Goal: Task Accomplishment & Management: Complete application form

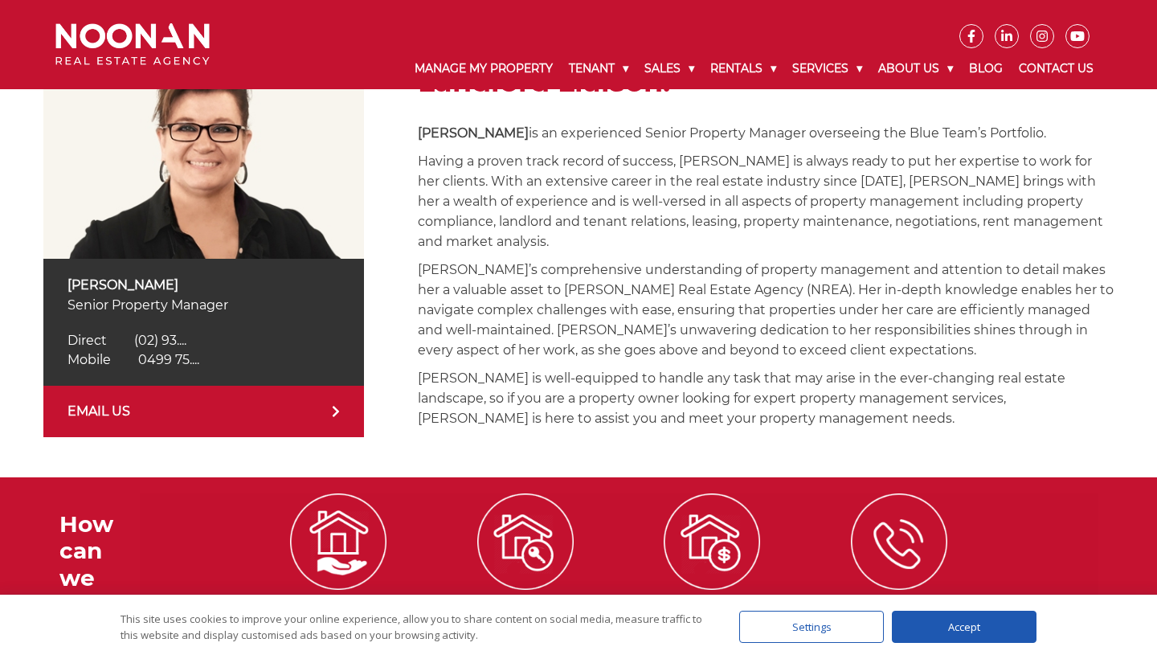
scroll to position [213, 0]
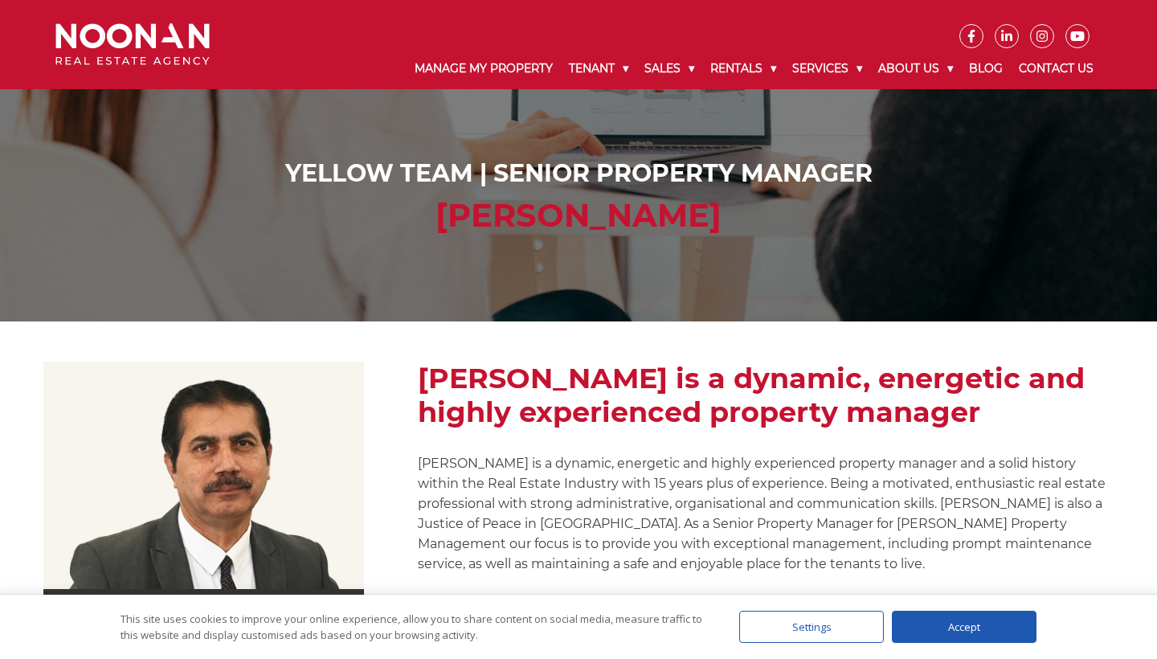
click at [171, 37] on img at bounding box center [132, 44] width 154 height 43
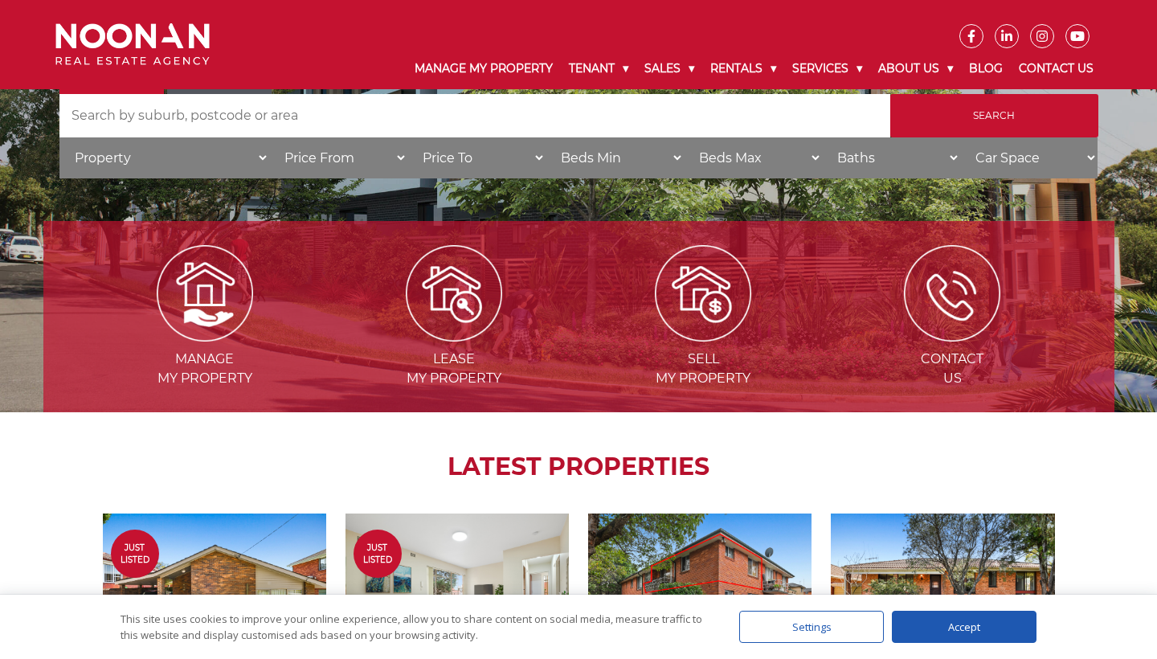
scroll to position [213, 0]
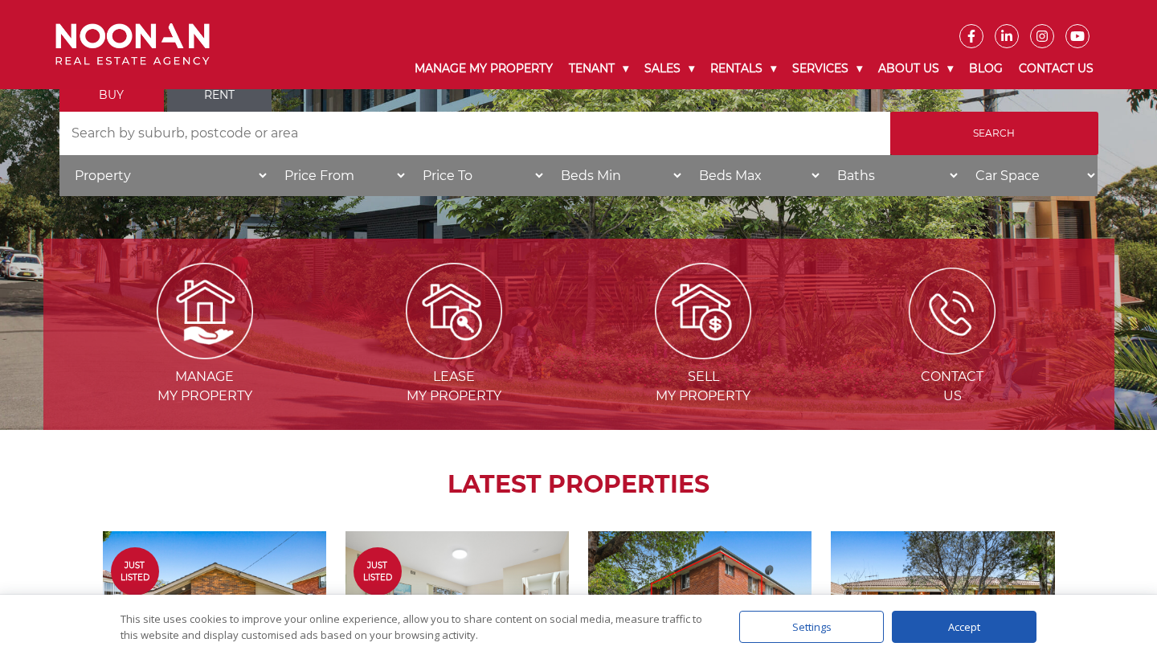
click at [960, 307] on img at bounding box center [951, 310] width 87 height 87
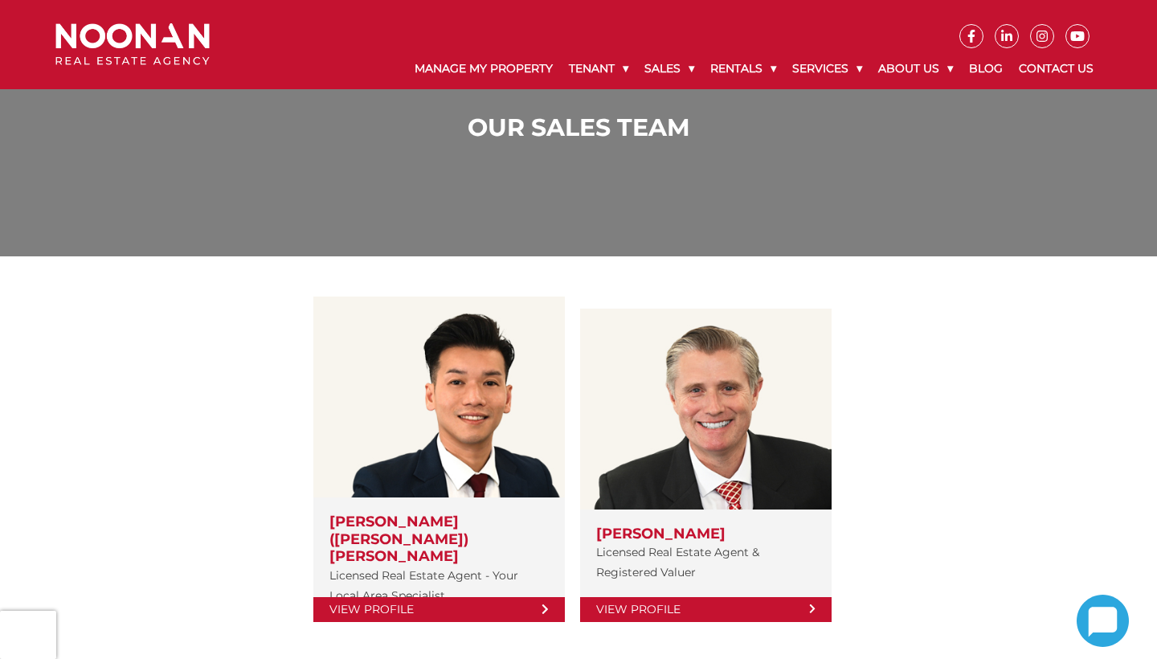
scroll to position [84, 0]
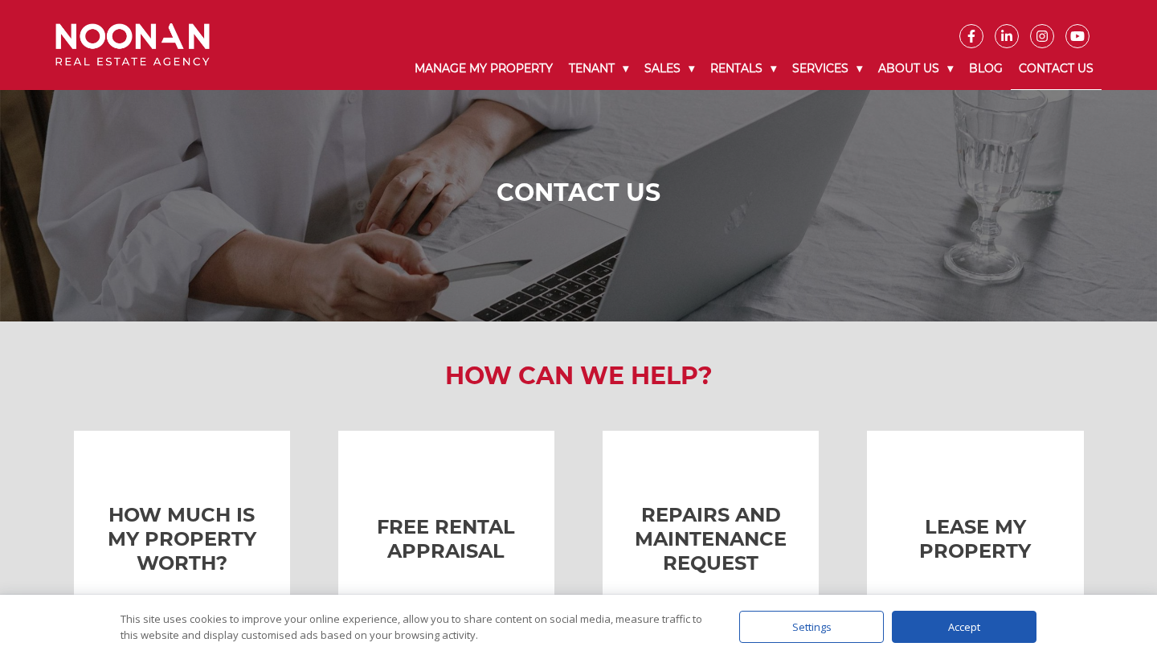
click at [155, 39] on img at bounding box center [132, 44] width 154 height 43
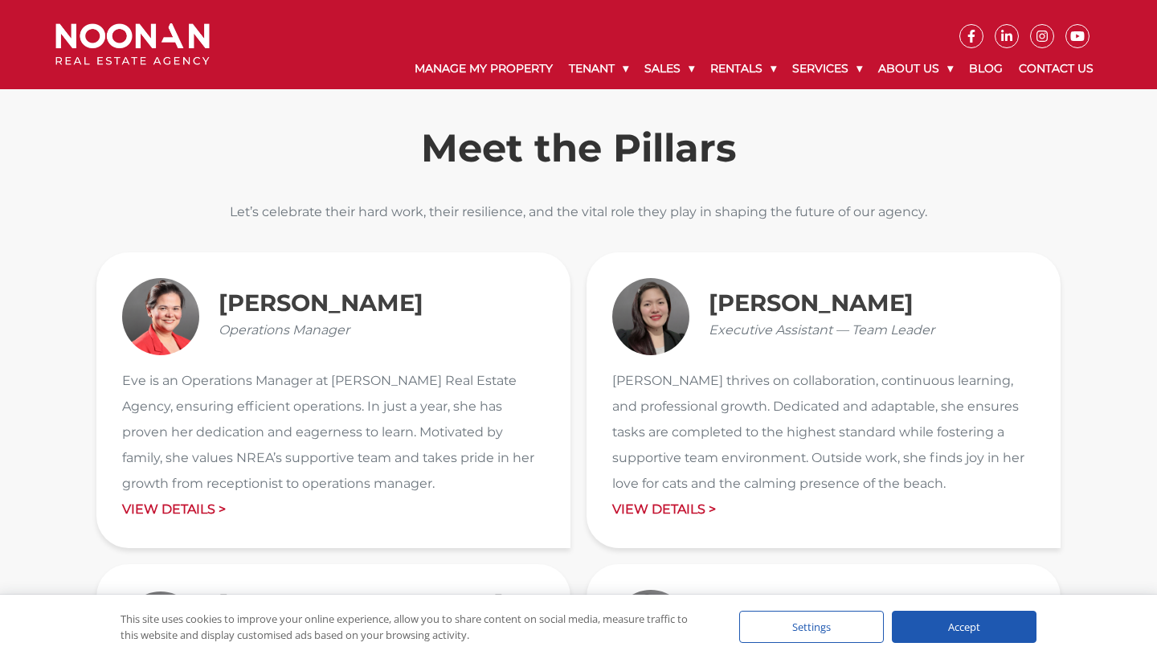
scroll to position [1622, 0]
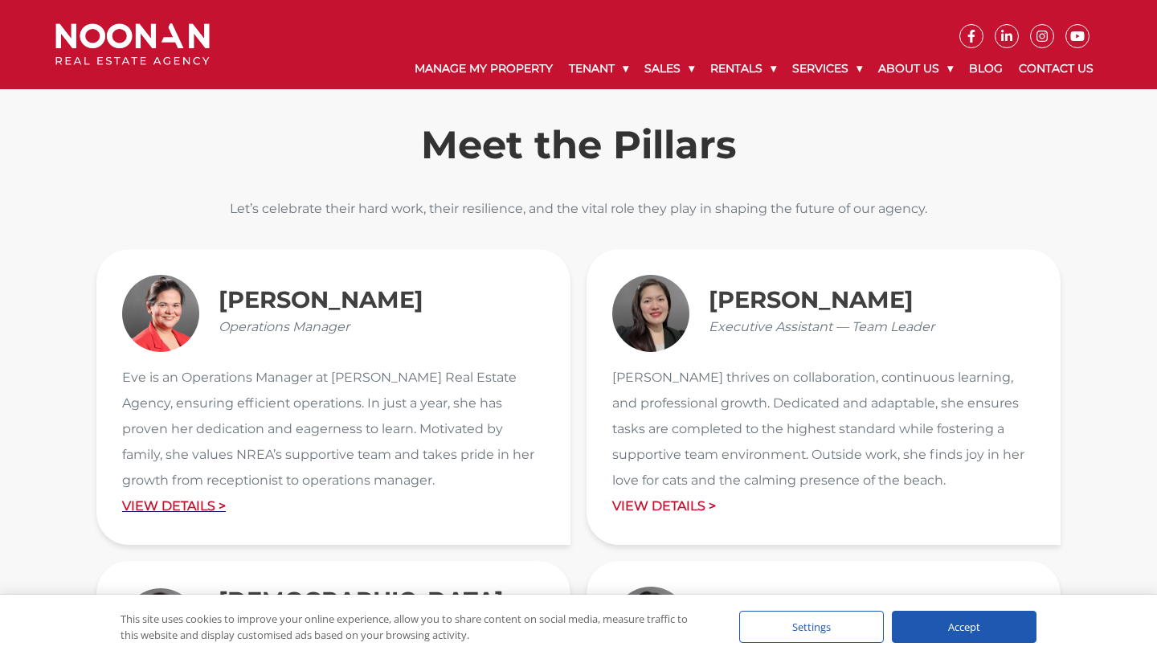
click at [169, 504] on p "View Details >" at bounding box center [333, 506] width 422 height 26
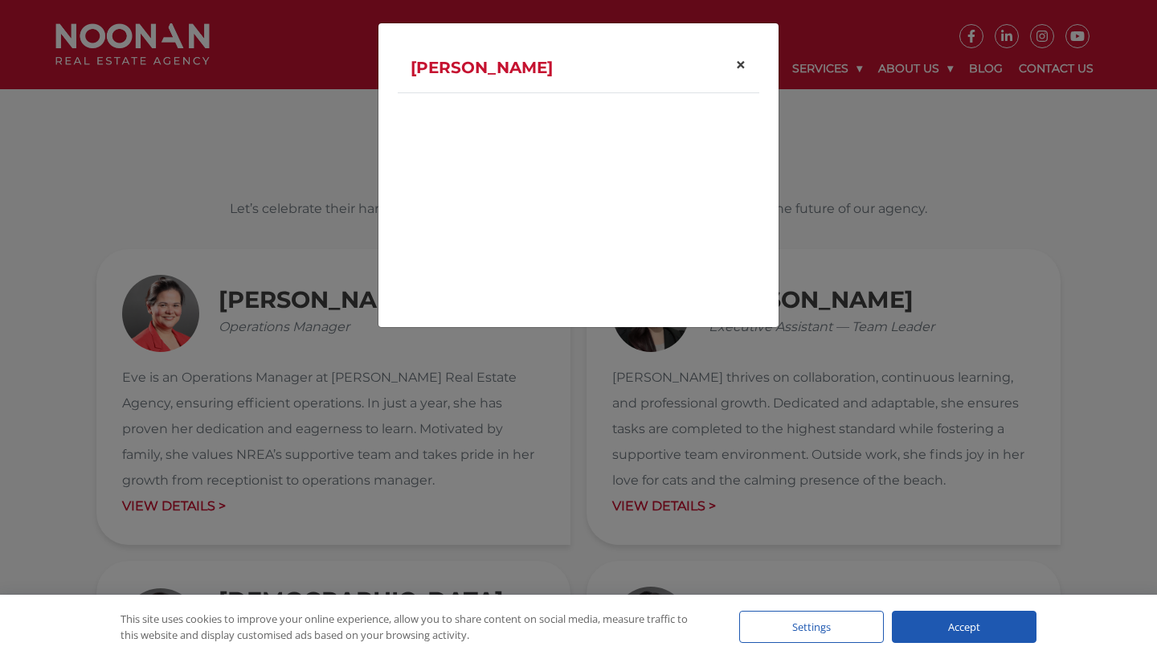
click at [745, 64] on span "×" at bounding box center [740, 64] width 11 height 23
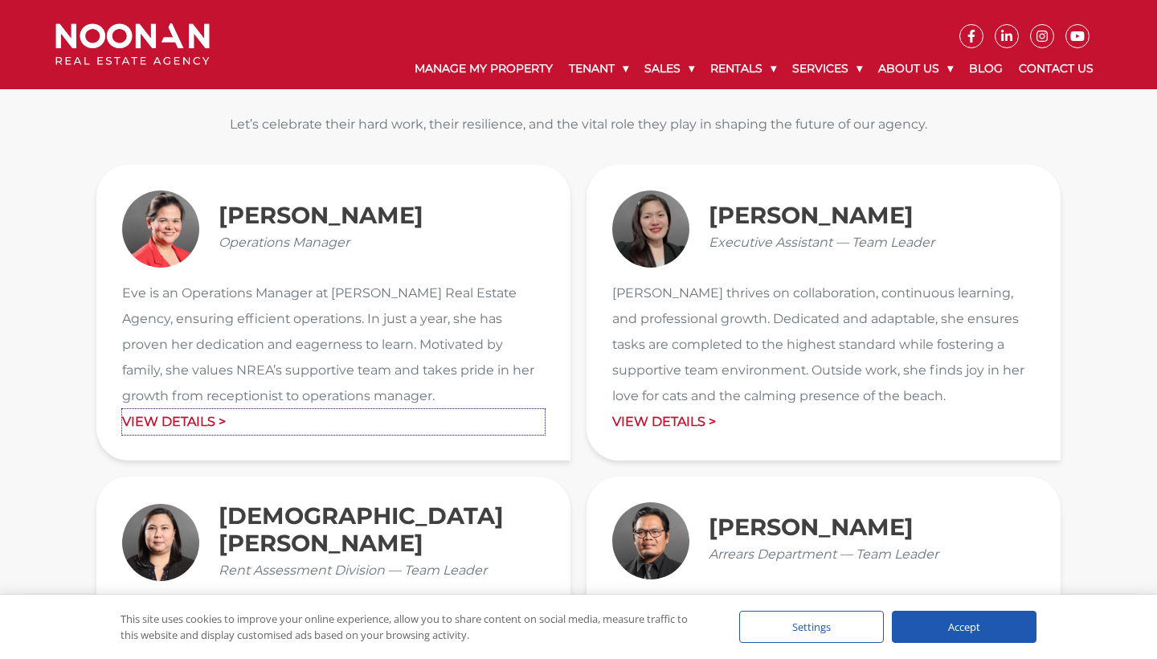
scroll to position [1710, 0]
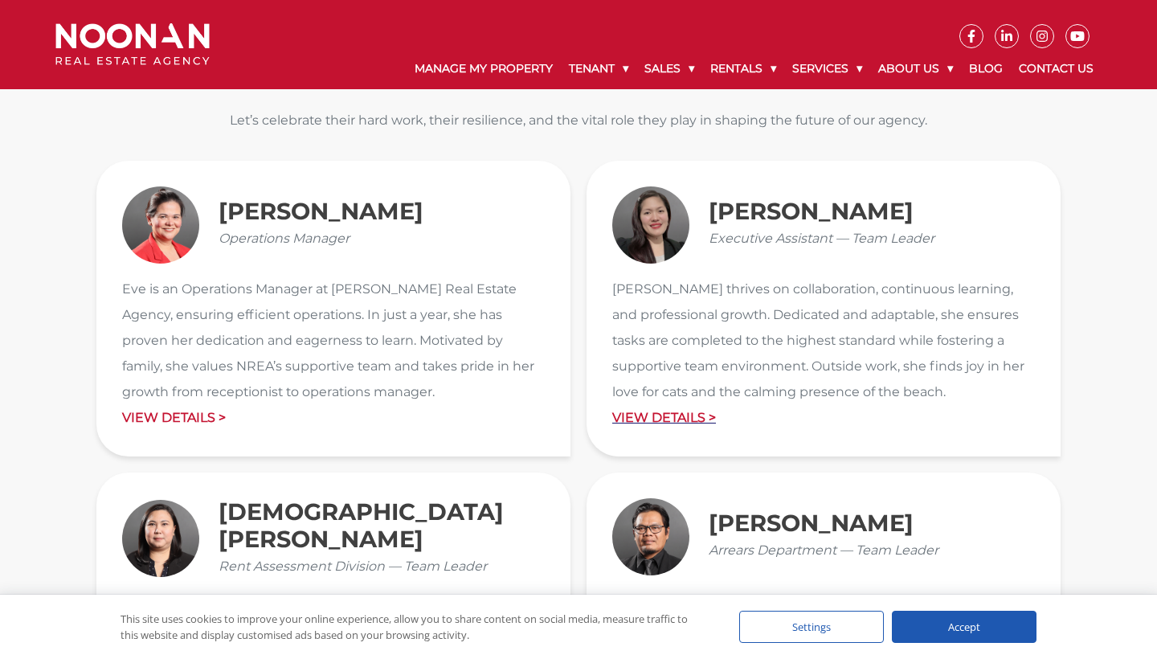
click at [682, 414] on p "View Details >" at bounding box center [823, 418] width 422 height 26
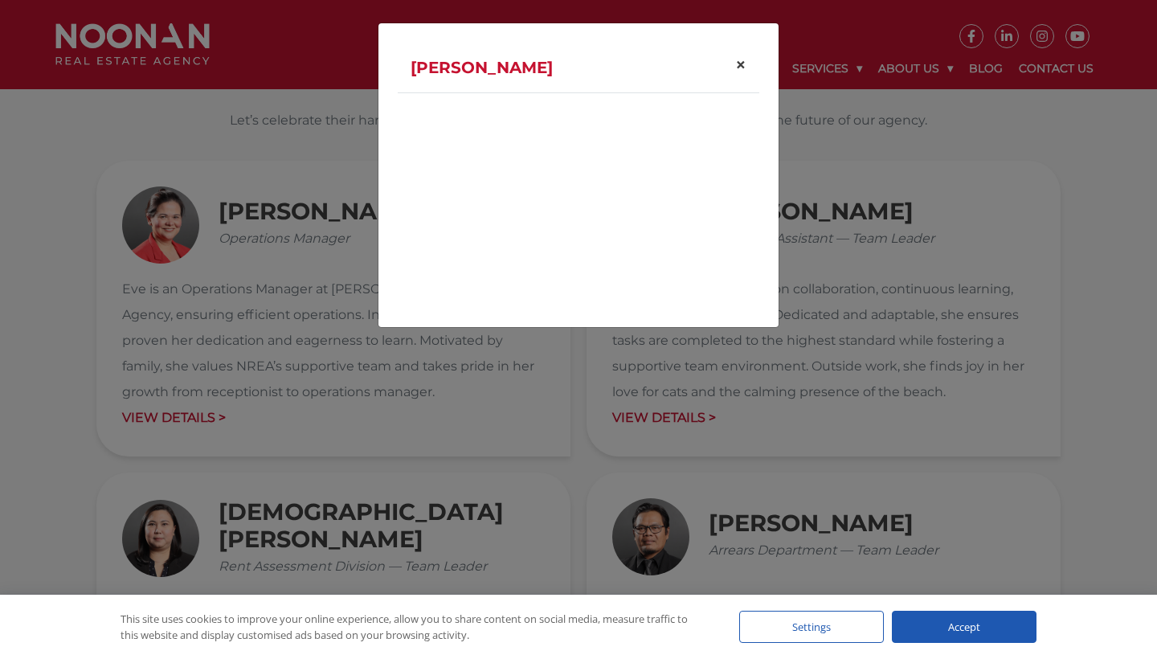
click at [744, 63] on span "×" at bounding box center [740, 64] width 11 height 23
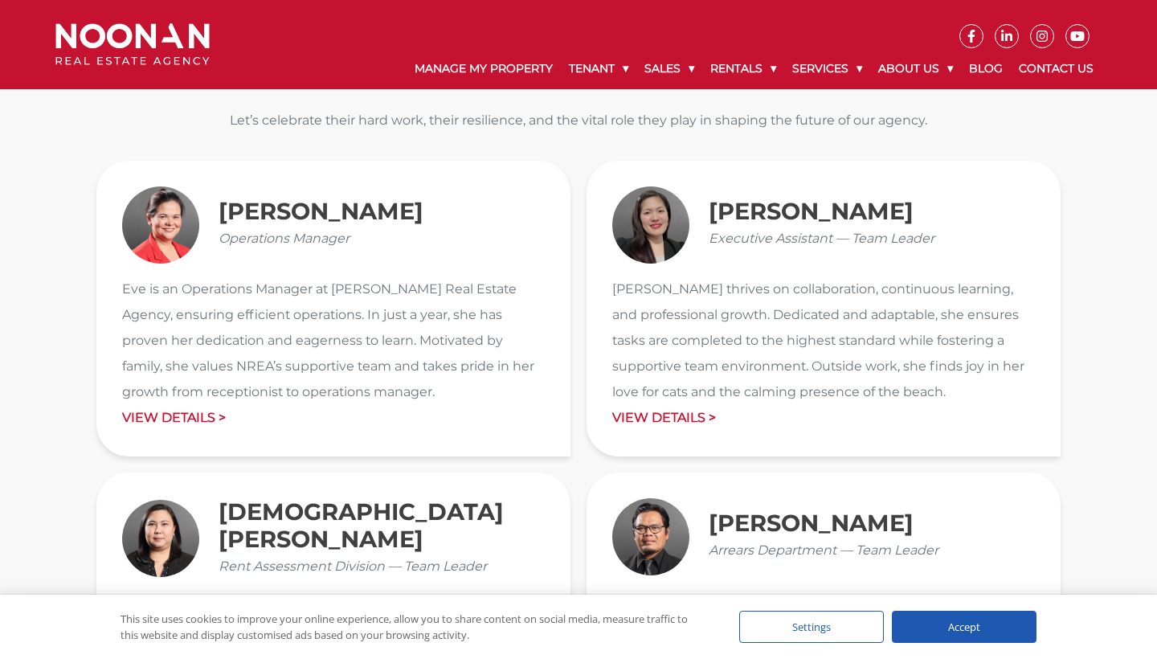
click at [787, 384] on p "Shari thrives on collaboration, continuous learning, and professional growth. D…" at bounding box center [823, 340] width 422 height 129
click at [647, 224] on img at bounding box center [650, 224] width 77 height 77
click at [745, 217] on h3 "Shari Tabin" at bounding box center [821, 212] width 226 height 28
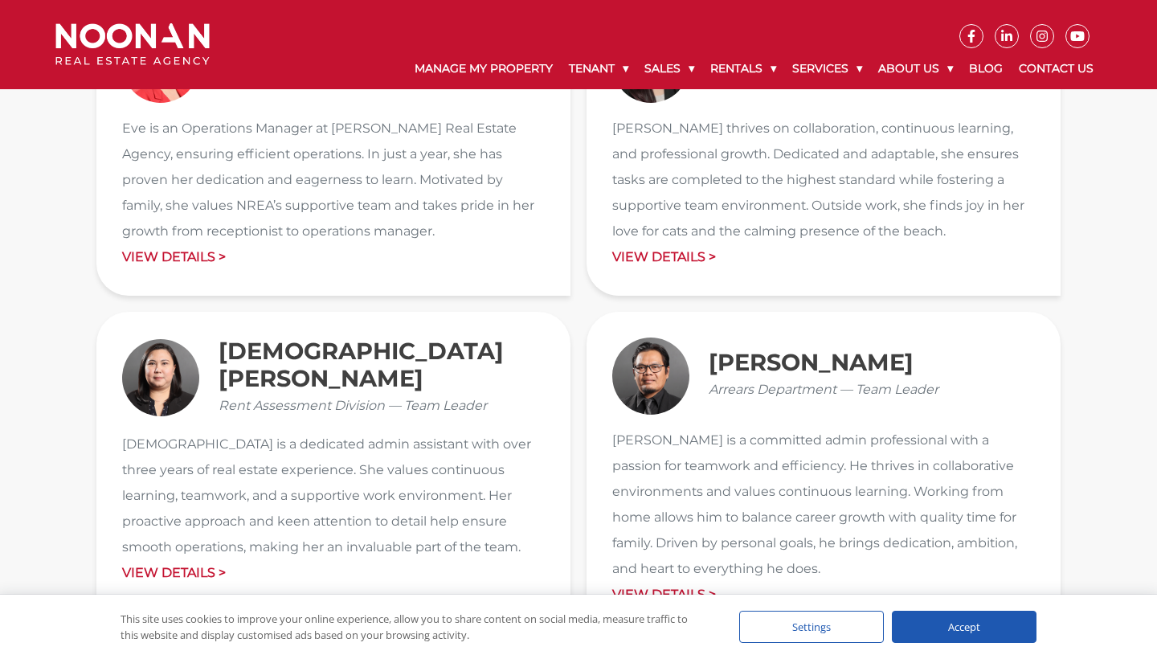
scroll to position [1927, 0]
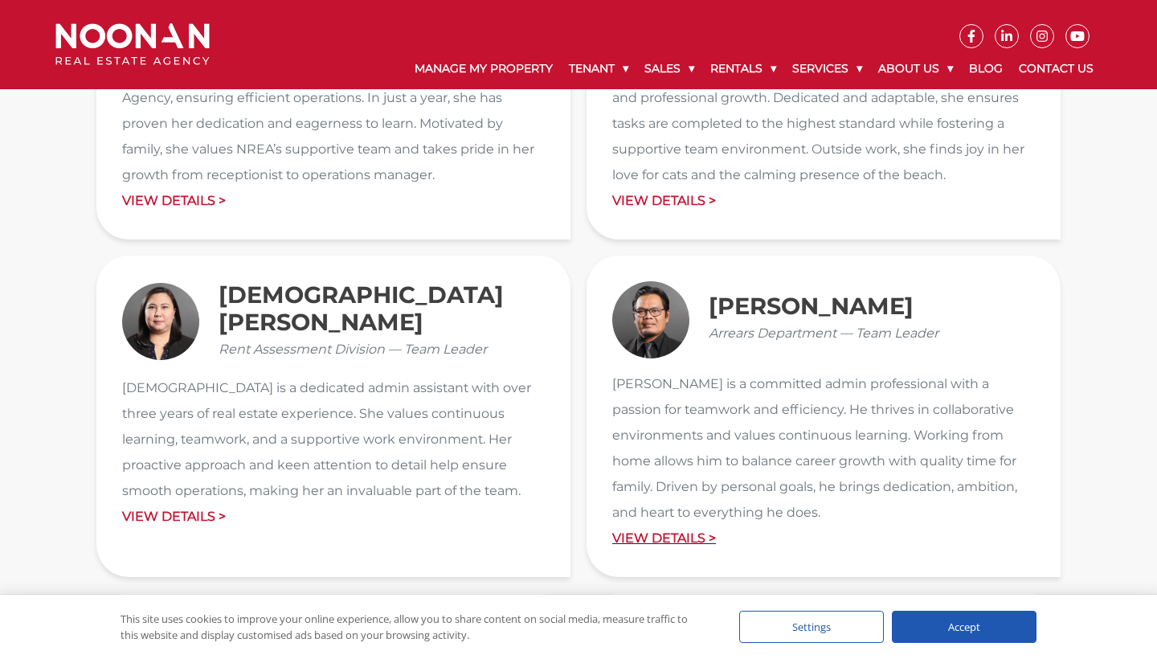
click at [667, 538] on p "View Details >" at bounding box center [823, 538] width 422 height 26
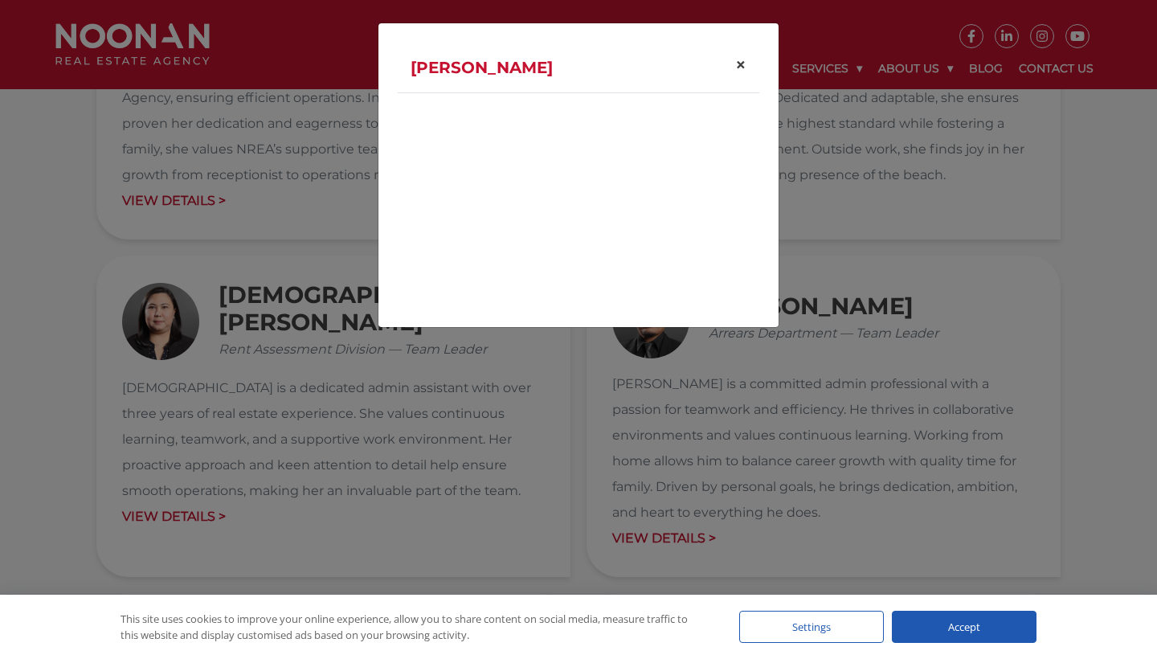
click at [736, 69] on span "×" at bounding box center [740, 64] width 11 height 23
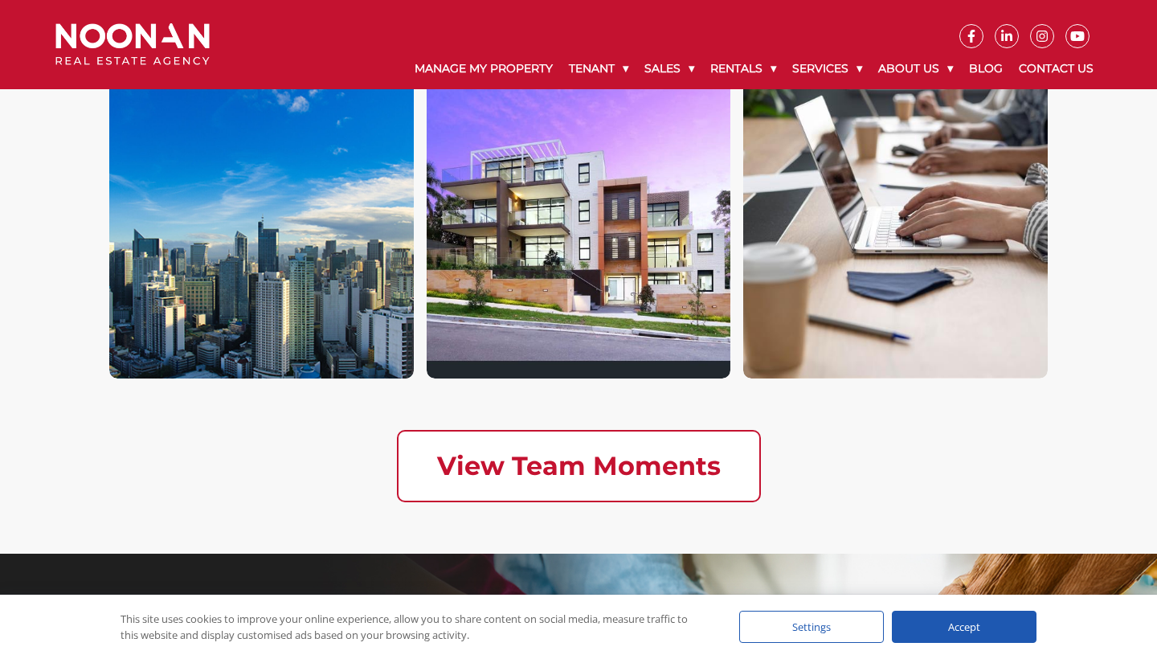
scroll to position [4301, 0]
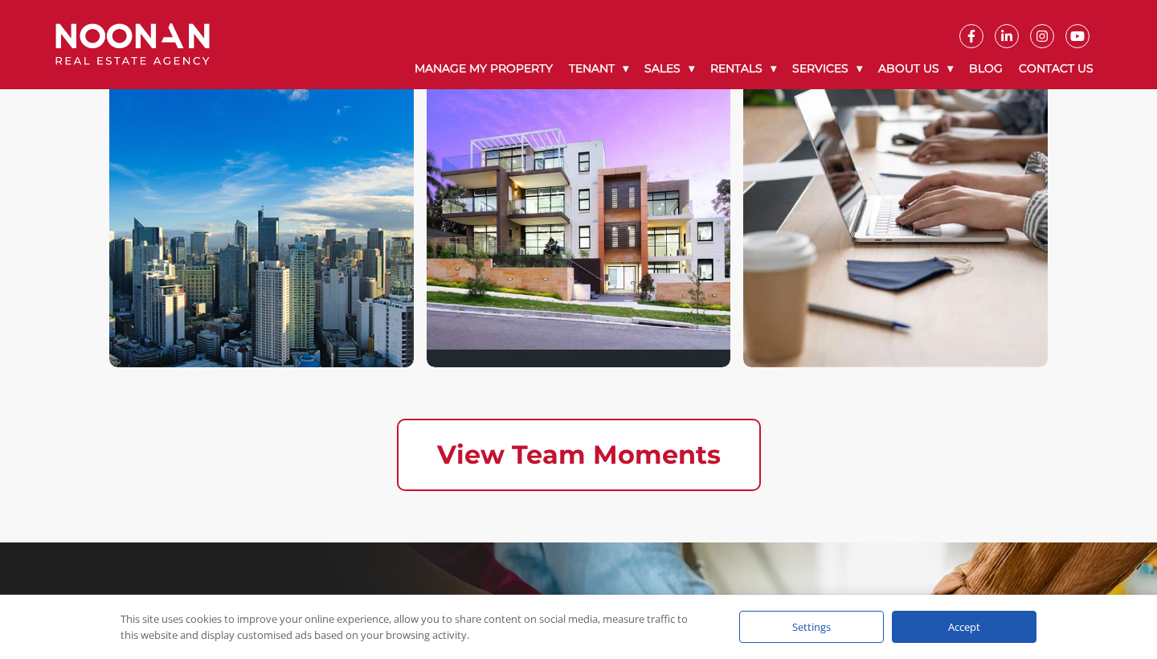
click at [828, 242] on img at bounding box center [895, 206] width 304 height 321
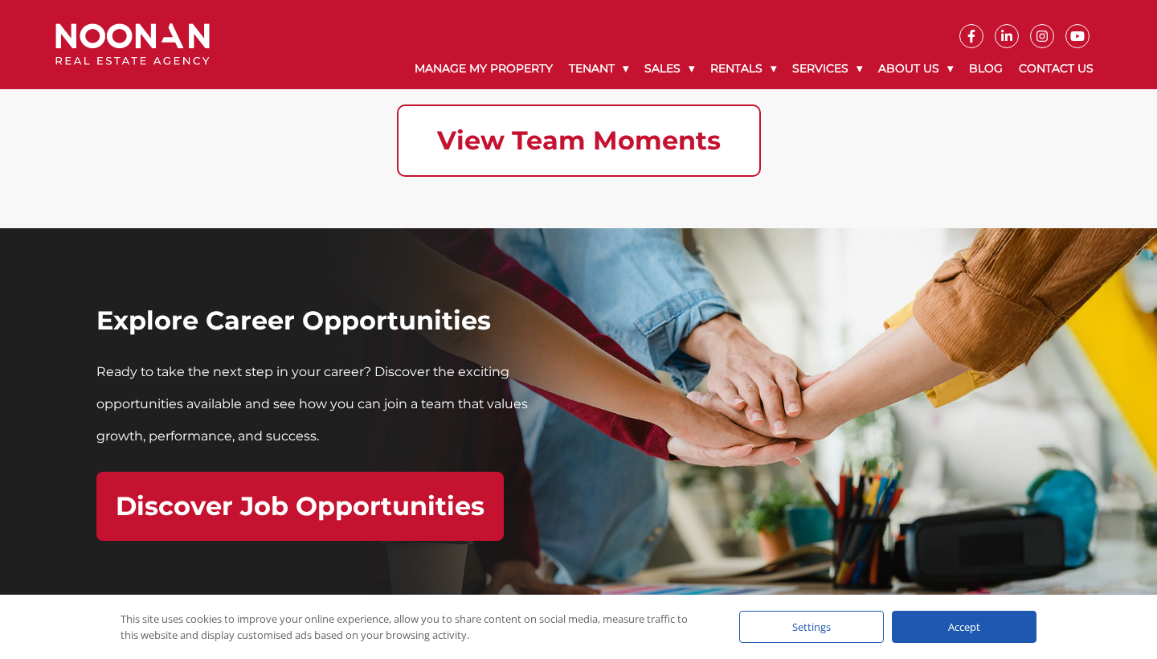
scroll to position [4627, 0]
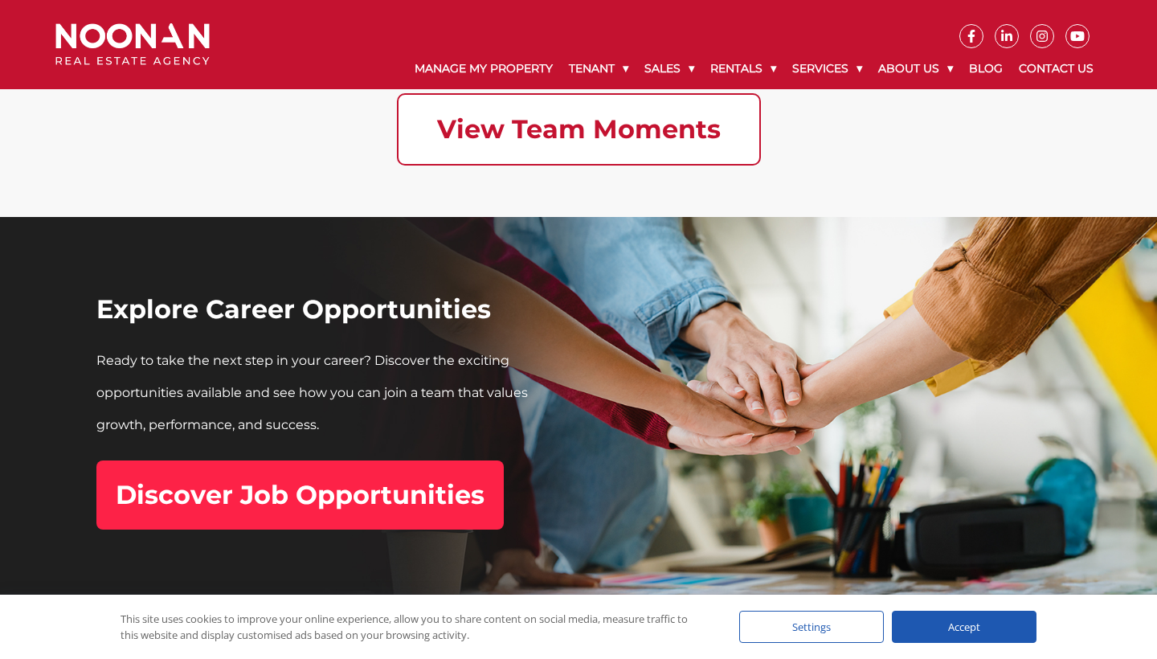
click at [359, 485] on h2 "Discover Job Opportunities" at bounding box center [300, 495] width 369 height 31
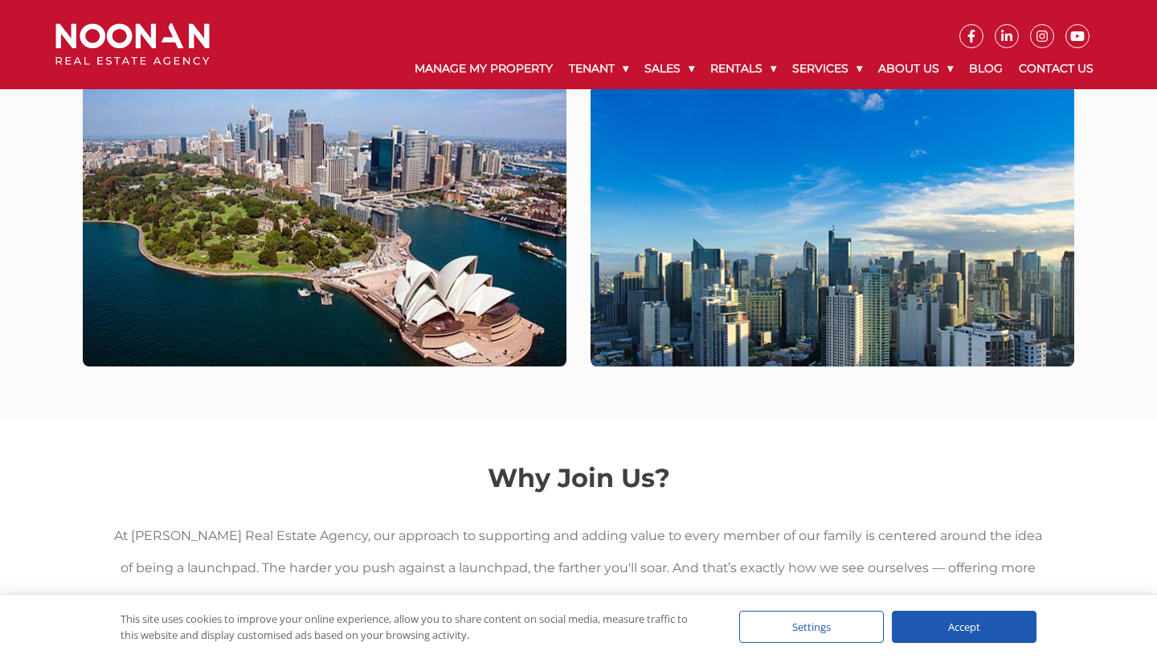
scroll to position [390, 0]
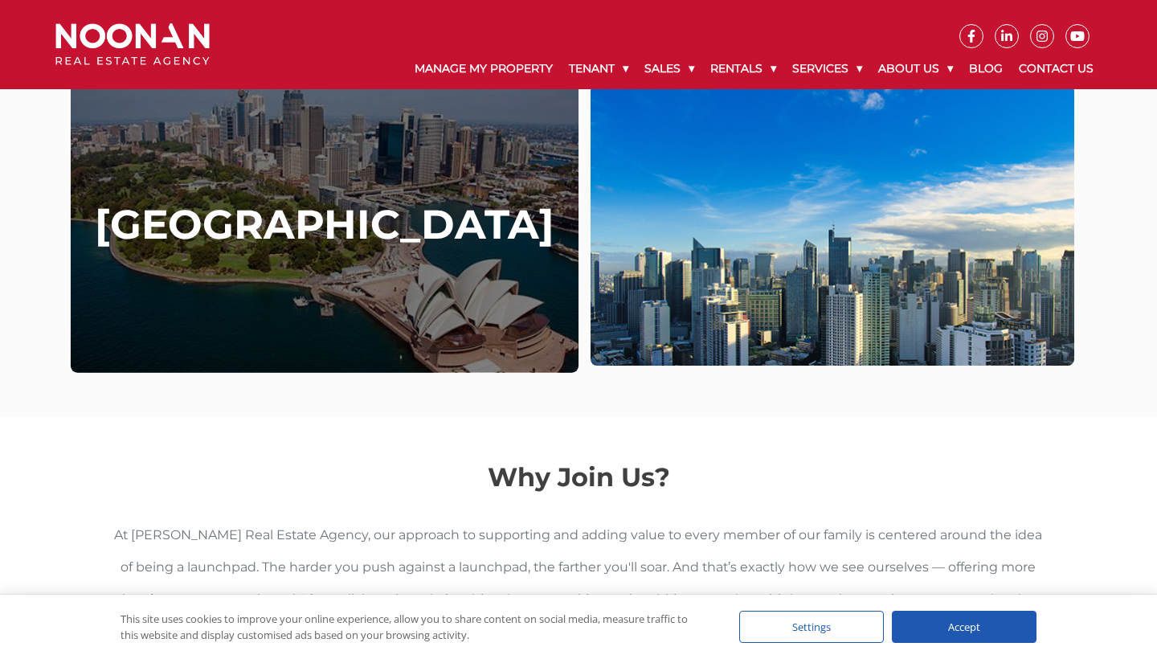
click at [414, 243] on h4 "Australia" at bounding box center [324, 225] width 459 height 48
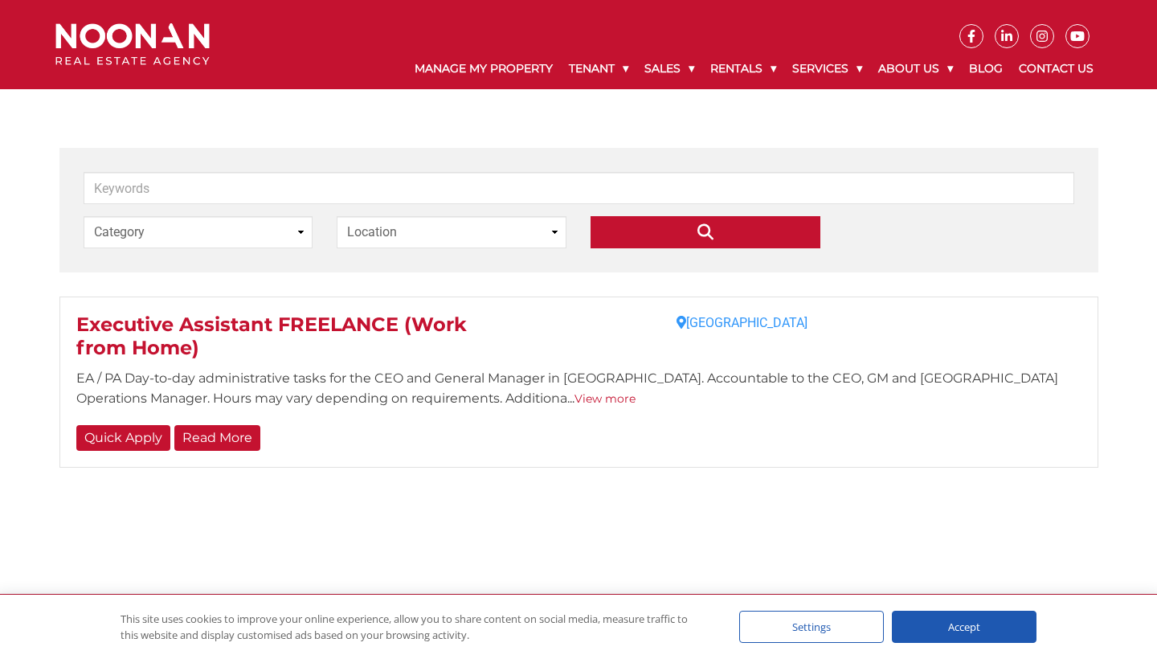
scroll to position [241, 0]
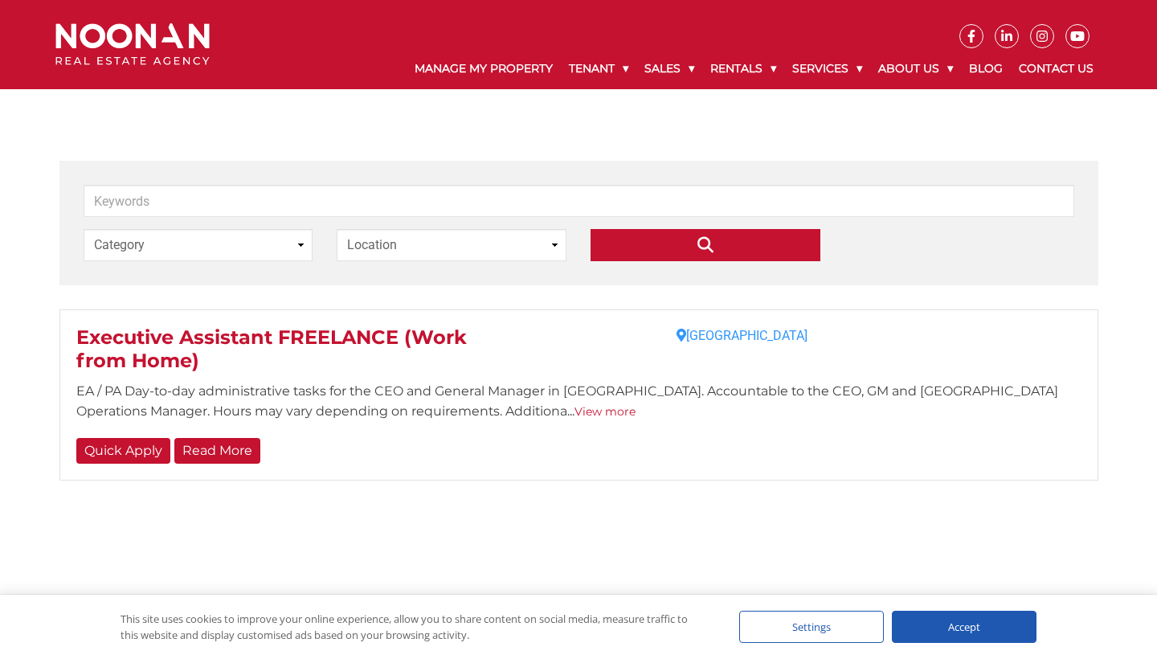
click at [574, 410] on link "View more" at bounding box center [604, 411] width 61 height 14
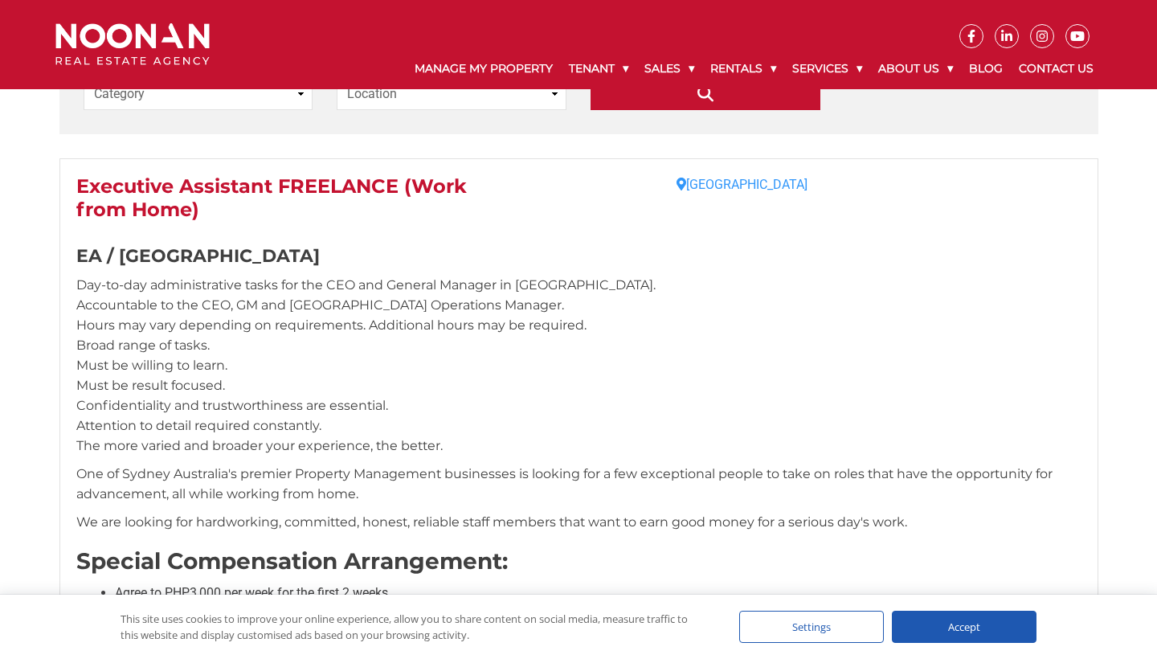
scroll to position [370, 0]
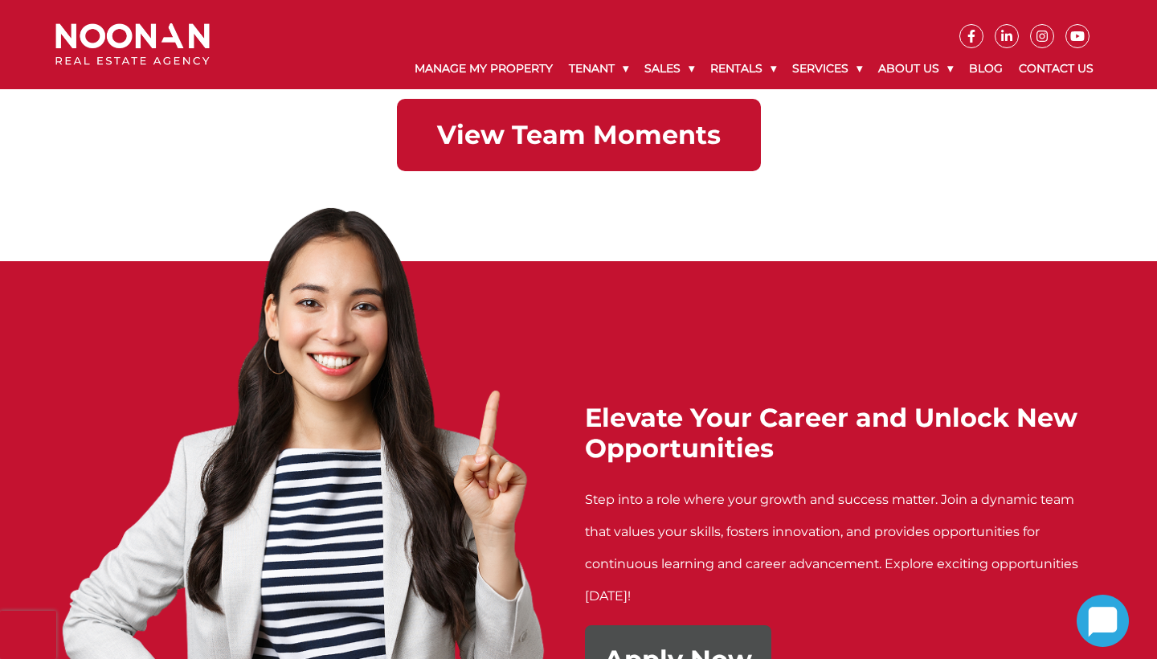
scroll to position [3388, 0]
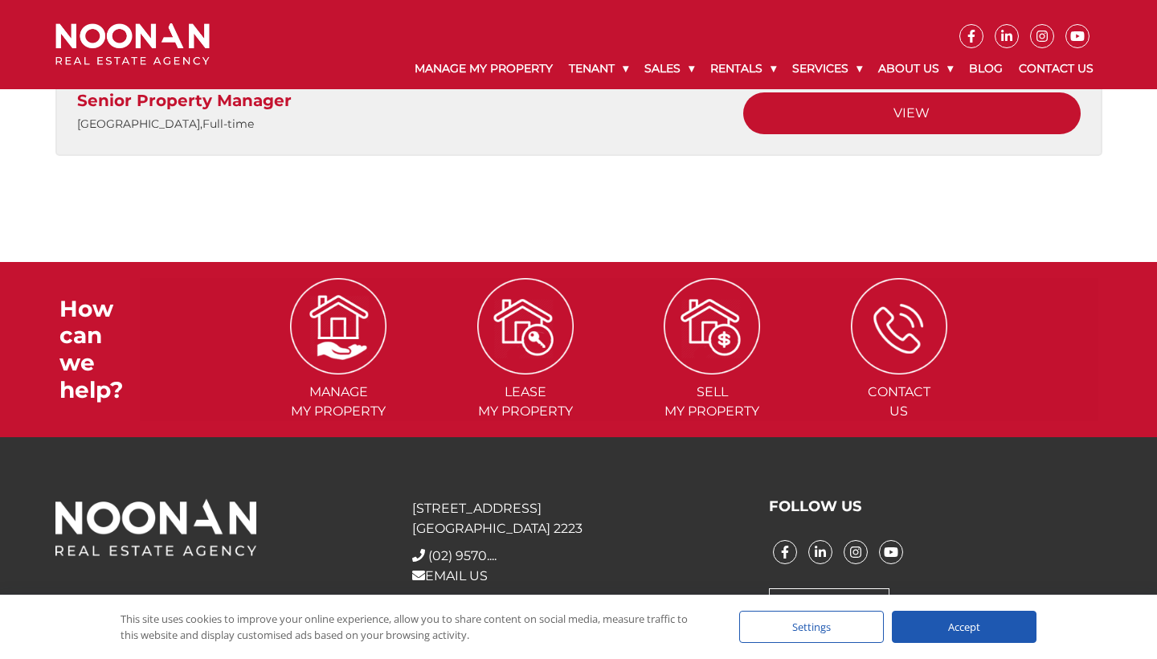
scroll to position [219, 0]
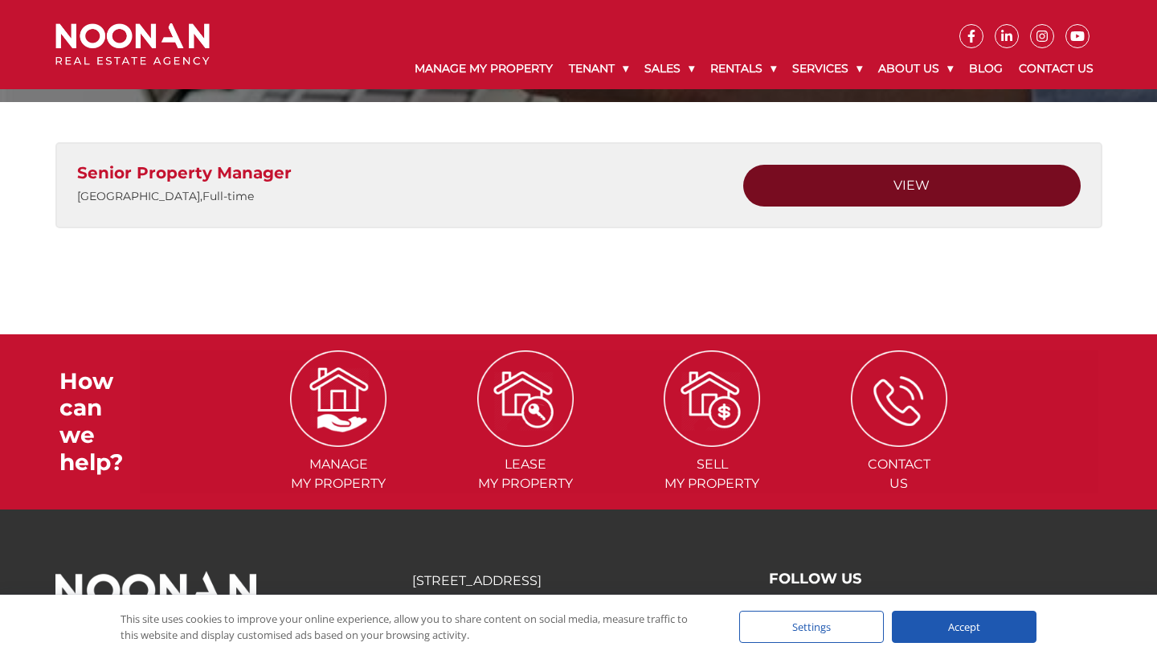
click at [846, 183] on link "View" at bounding box center [911, 186] width 337 height 42
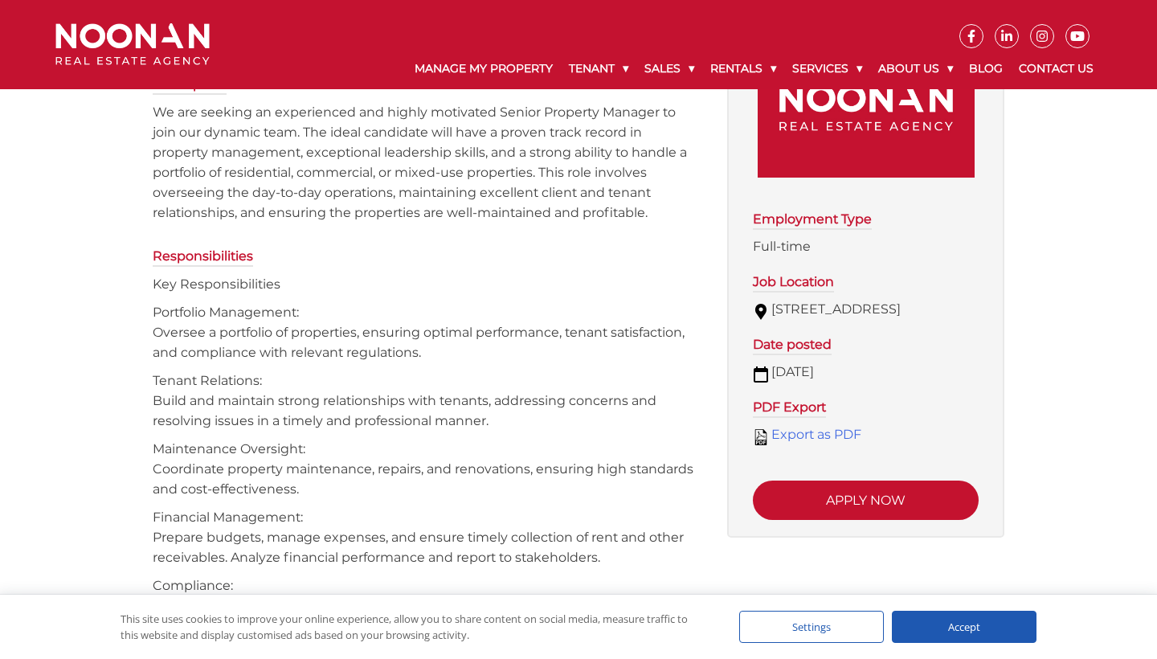
scroll to position [55, 0]
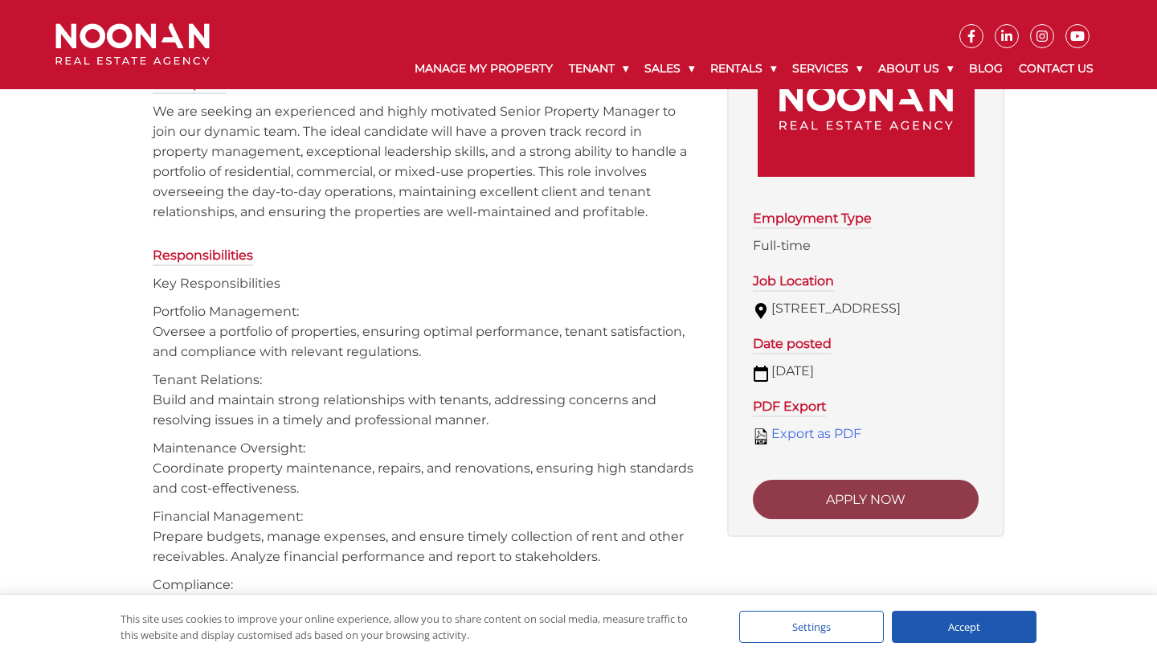
click at [838, 519] on button "Apply now" at bounding box center [866, 499] width 226 height 39
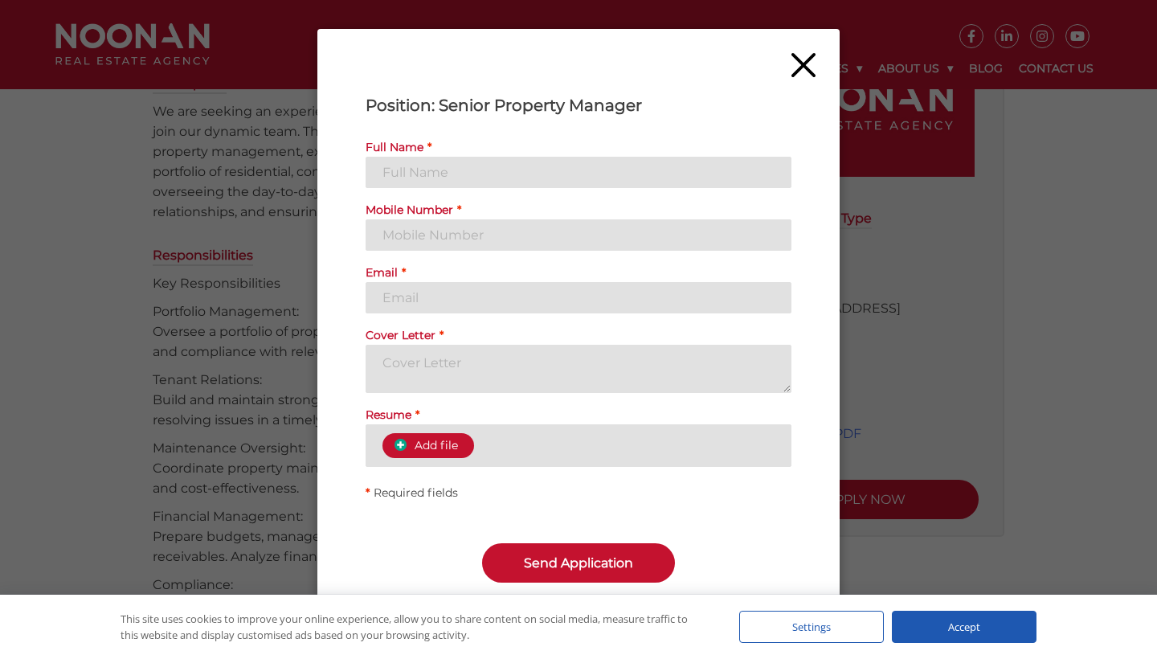
click at [471, 365] on textarea "Cover Letter *" at bounding box center [578, 369] width 426 height 48
type input "[PERSON_NAME] Pangiligan"
type input "[PHONE_NUMBER]"
type input "[EMAIL_ADDRESS][DOMAIN_NAME]"
click at [492, 349] on textarea "Cover Letter *" at bounding box center [578, 369] width 426 height 48
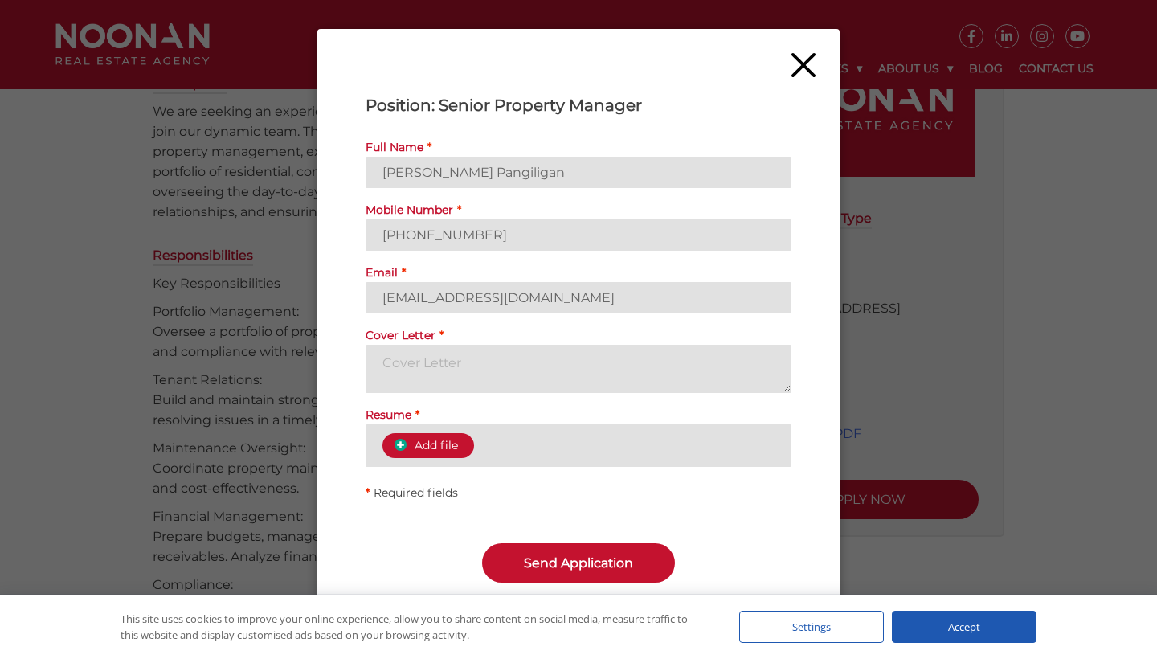
click at [543, 384] on textarea "Cover Letter *" at bounding box center [578, 369] width 426 height 48
paste textarea "[PERSON_NAME] Pangiligan, MBA, UAP, RLMP, CGSP Unit 5H, [PERSON_NAME][GEOGRAPHI…"
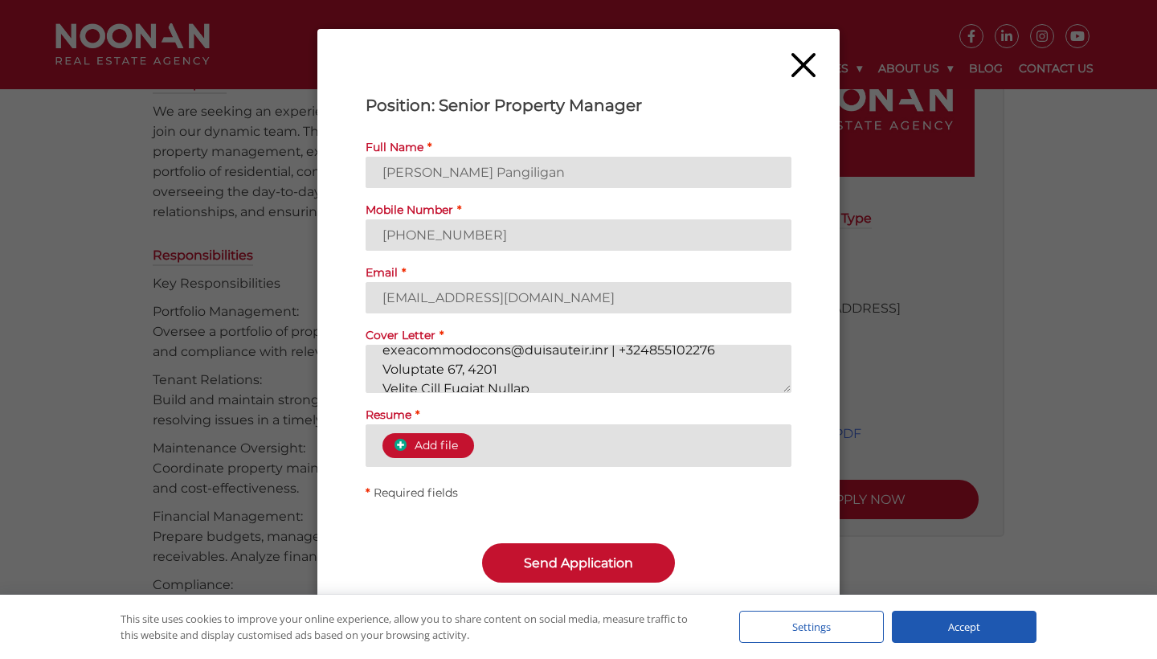
scroll to position [47, 0]
click at [700, 375] on textarea "Cover Letter *" at bounding box center [578, 369] width 426 height 48
click at [471, 366] on textarea "Cover Letter *" at bounding box center [578, 369] width 426 height 48
click at [519, 368] on textarea "Cover Letter *" at bounding box center [578, 369] width 426 height 48
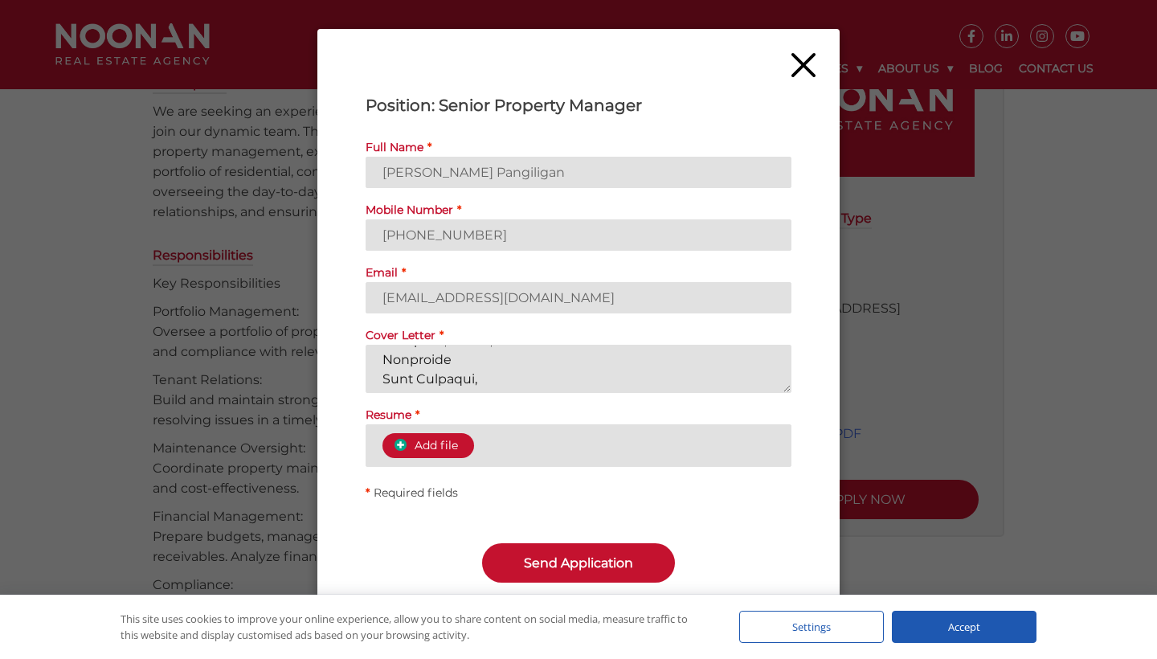
scroll to position [164, 0]
click at [467, 374] on textarea "Cover Letter *" at bounding box center [578, 369] width 426 height 48
click at [493, 356] on textarea "Cover Letter *" at bounding box center [578, 369] width 426 height 48
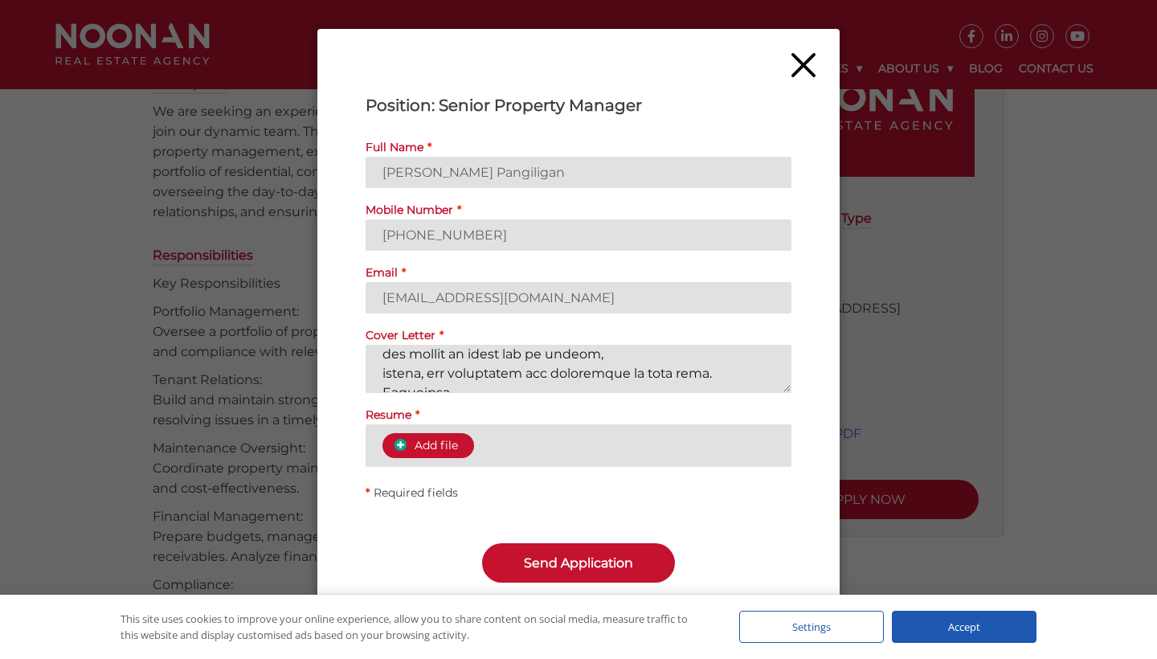
click at [708, 378] on textarea "Cover Letter *" at bounding box center [578, 369] width 426 height 48
type textarea "[PERSON_NAME] Pangiligan, MBA, UAP, RLMP, CGSP Unit 5H, [PERSON_NAME][GEOGRAPHI…"
click at [439, 447] on span "Add file" at bounding box center [427, 445] width 59 height 14
click at [0, 0] on input "Resume *" at bounding box center [0, 0] width 0 height 0
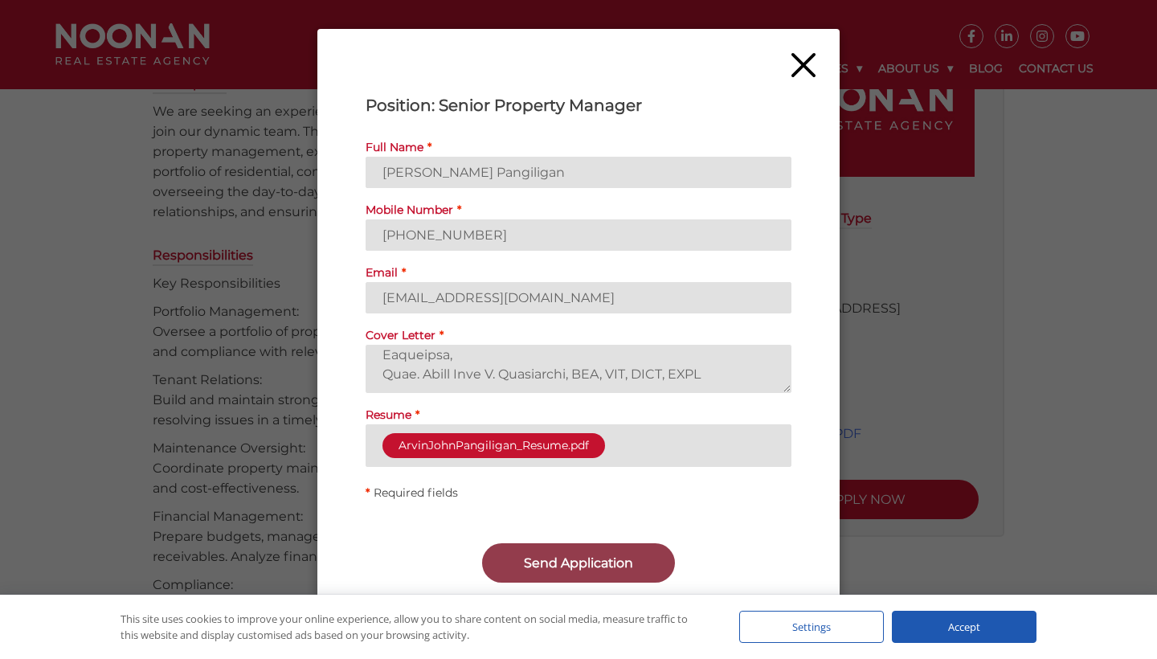
click at [557, 560] on button "Send Application" at bounding box center [578, 562] width 193 height 39
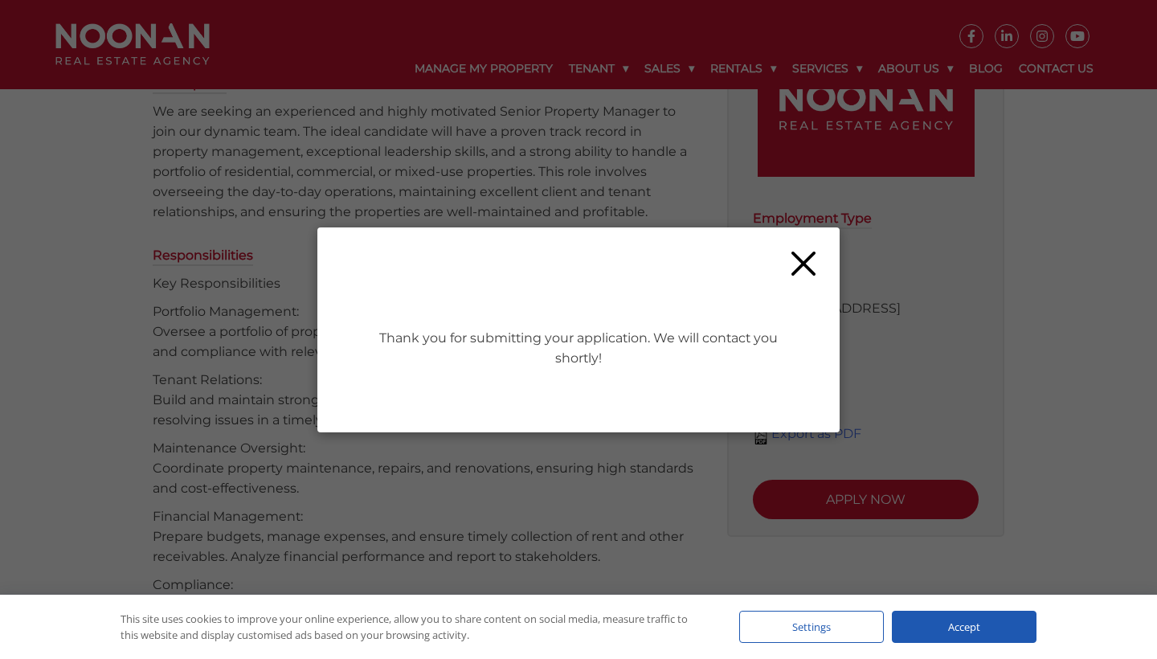
click at [804, 263] on img at bounding box center [803, 263] width 24 height 24
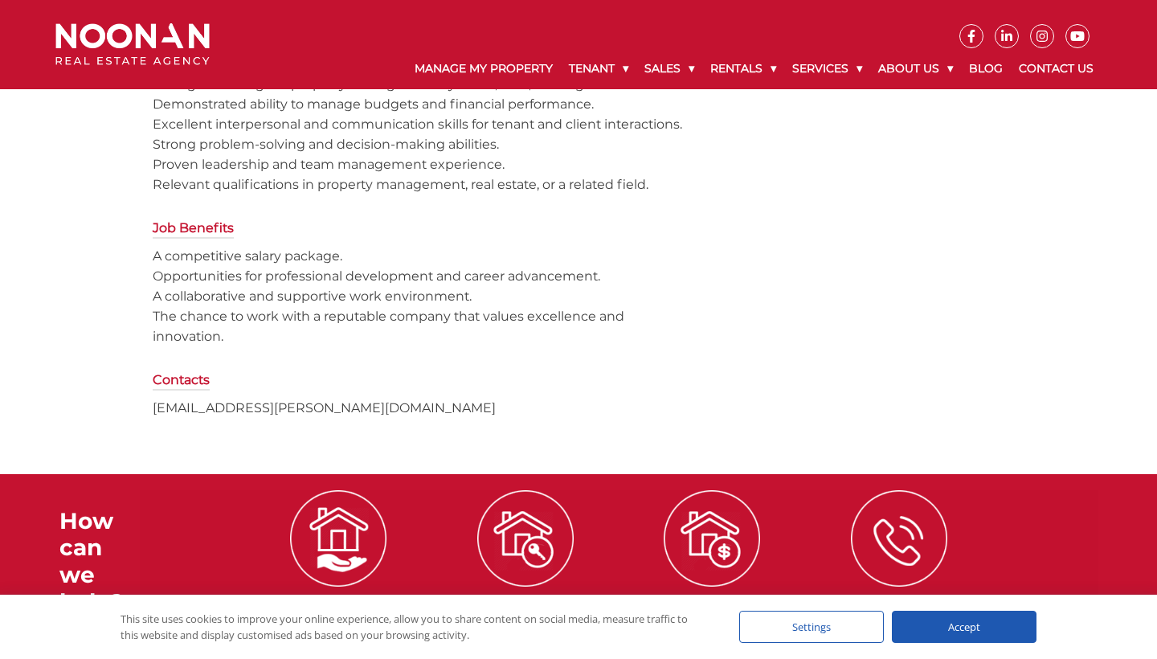
scroll to position [917, 0]
